Goal: Task Accomplishment & Management: Manage account settings

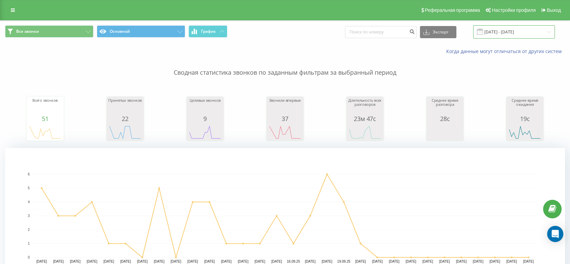
click at [522, 29] on input "01.09.2025 - 30.09.2025" at bounding box center [514, 31] width 82 height 13
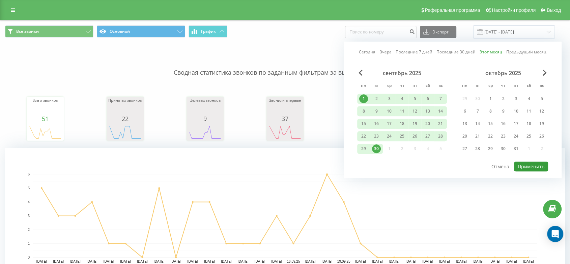
click at [529, 161] on button "Применить" at bounding box center [531, 166] width 34 height 10
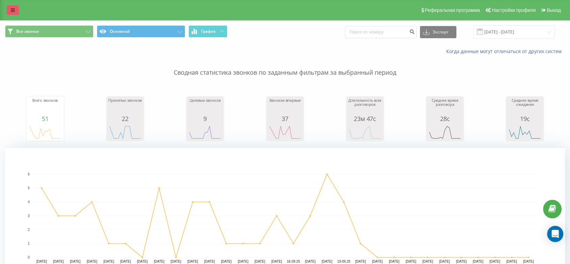
click at [11, 12] on icon at bounding box center [13, 10] width 4 height 5
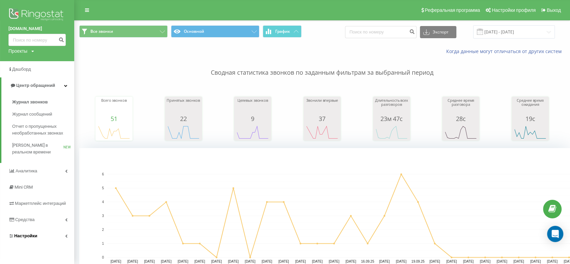
click at [31, 233] on span "Настройки" at bounding box center [25, 235] width 23 height 5
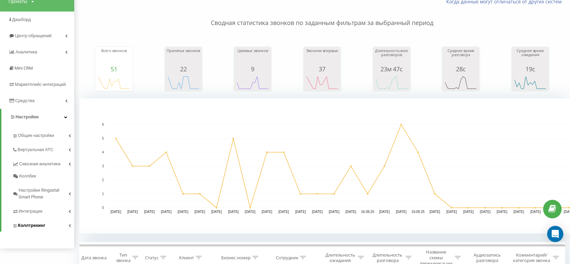
scroll to position [50, 0]
click at [39, 152] on span "Виртуальная АТС" at bounding box center [37, 149] width 38 height 7
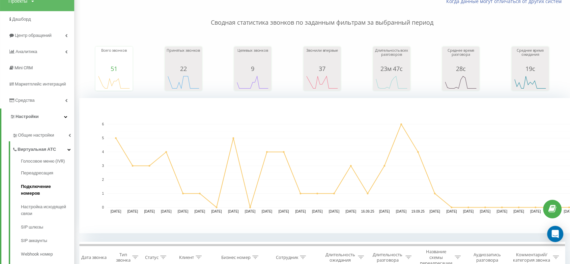
click at [33, 187] on span "Подключение номеров" at bounding box center [46, 189] width 50 height 13
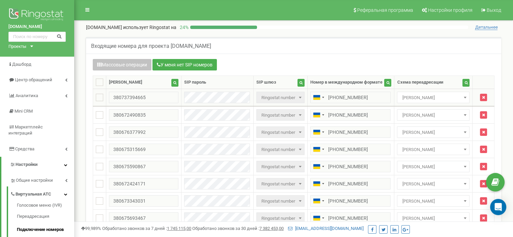
click at [275, 98] on span "Ringostat number" at bounding box center [281, 97] width 44 height 9
click at [448, 97] on span "[PERSON_NAME]" at bounding box center [433, 97] width 68 height 9
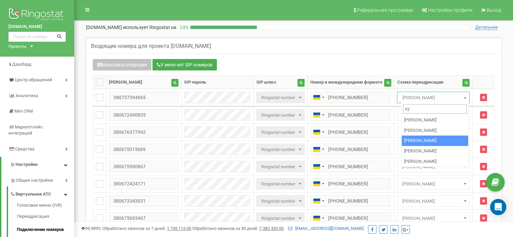
type input "ку"
select select "253101"
